Goal: Transaction & Acquisition: Subscribe to service/newsletter

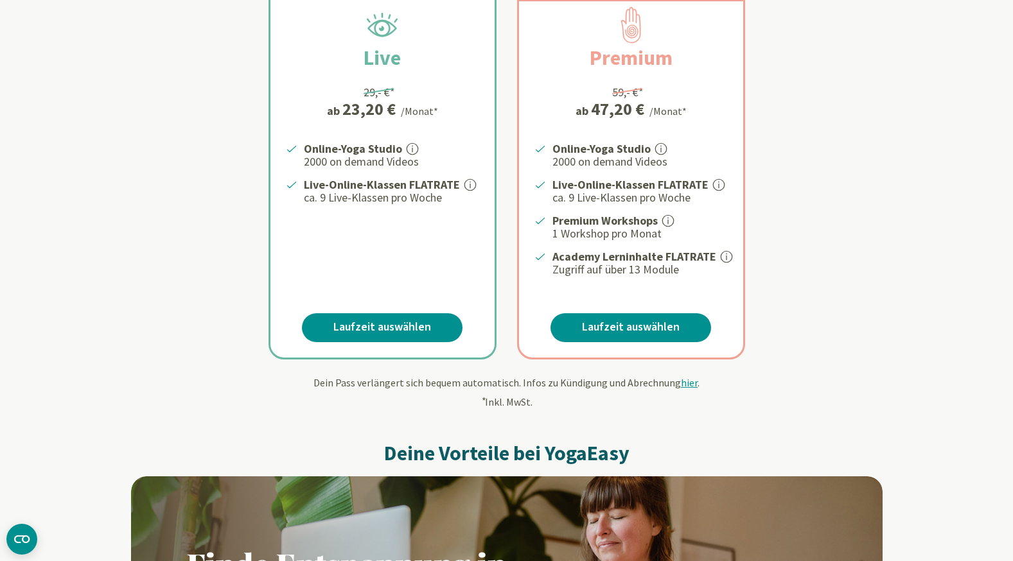
scroll to position [299, 0]
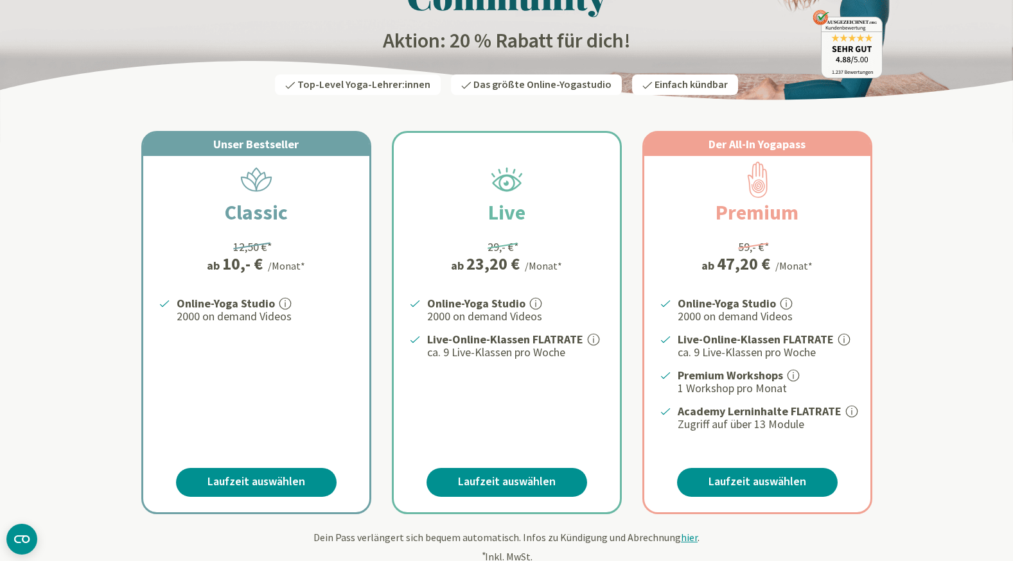
scroll to position [140, 0]
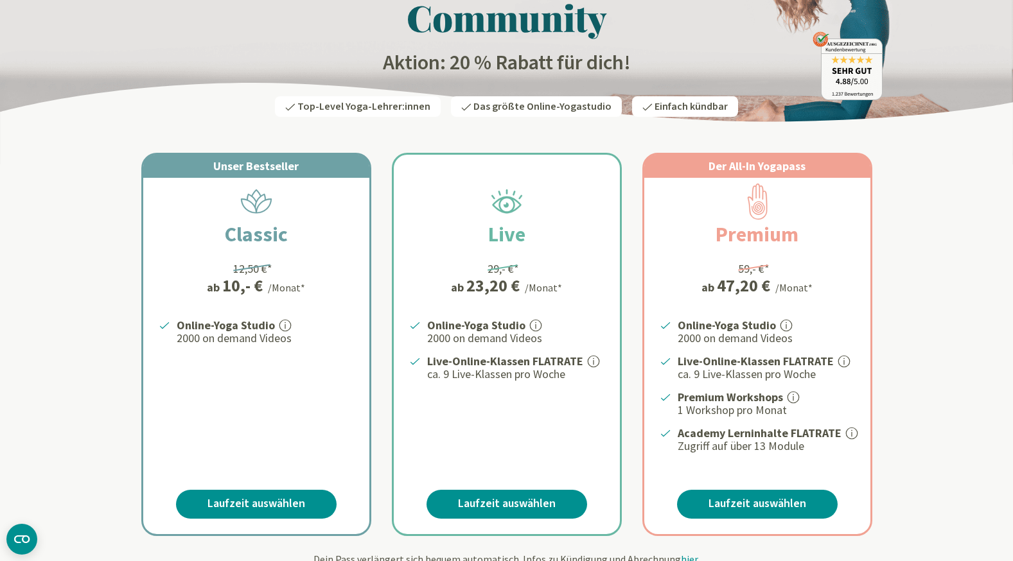
scroll to position [128, 0]
